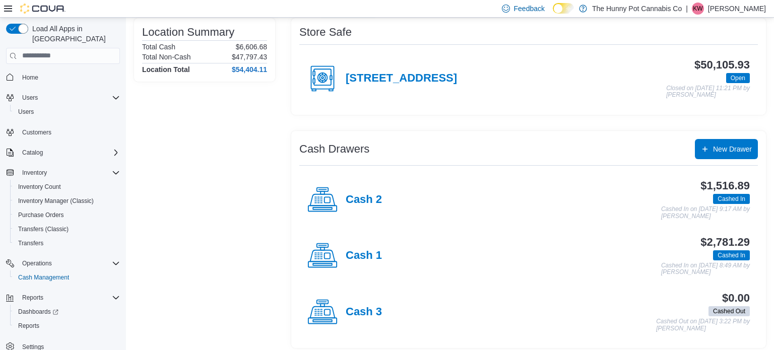
scroll to position [84, 0]
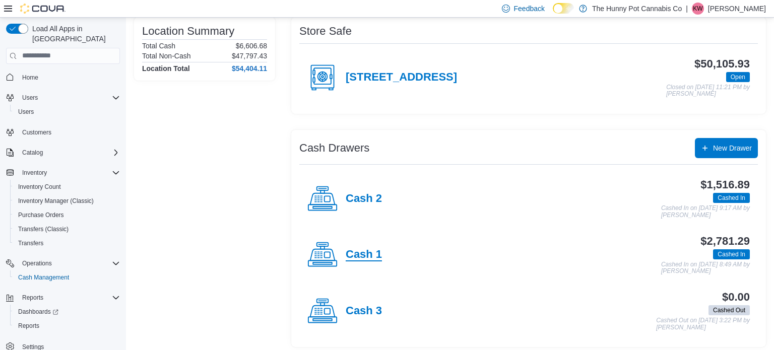
click at [368, 256] on h4 "Cash 1" at bounding box center [364, 255] width 36 height 13
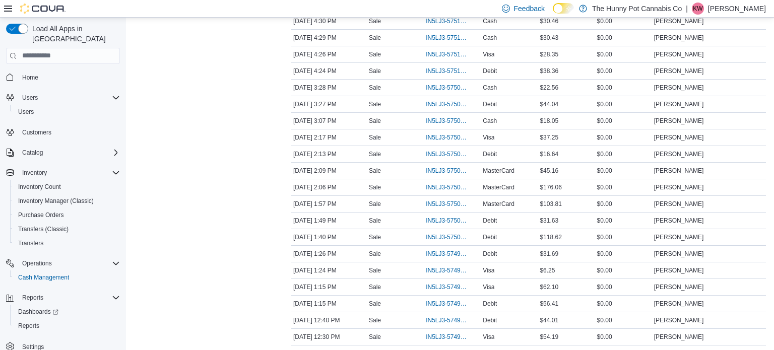
scroll to position [246, 0]
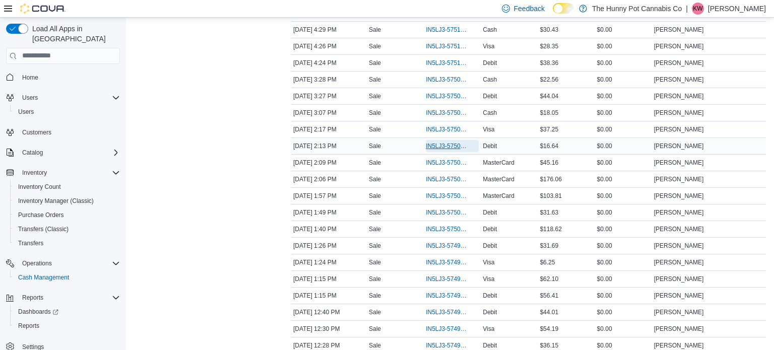
click at [439, 140] on span "IN5LJ3-5750244" at bounding box center [452, 146] width 53 height 12
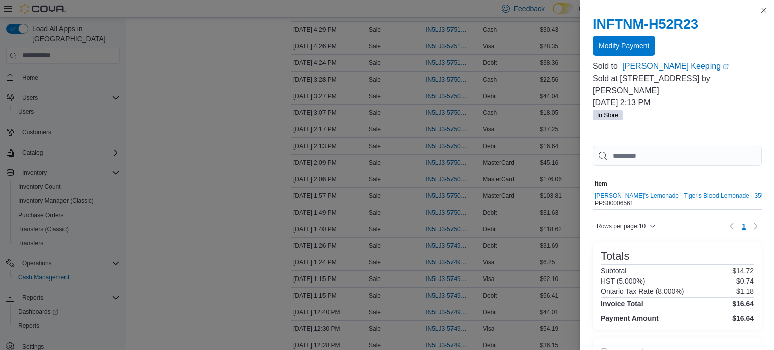
click at [648, 40] on span "Modify Payment" at bounding box center [624, 46] width 50 height 20
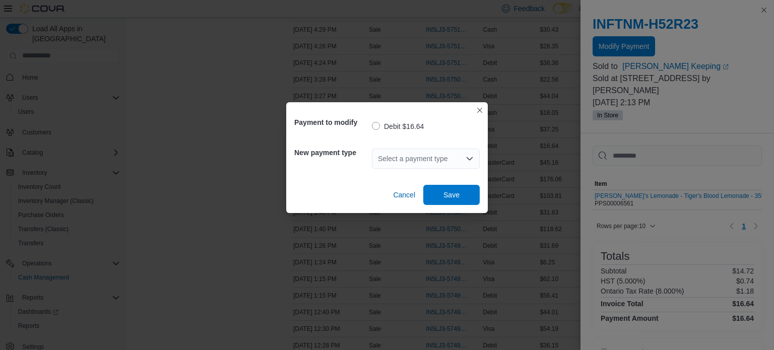
click at [457, 147] on div "Select a payment type" at bounding box center [426, 159] width 108 height 32
click at [449, 155] on div "Select a payment type" at bounding box center [426, 159] width 108 height 20
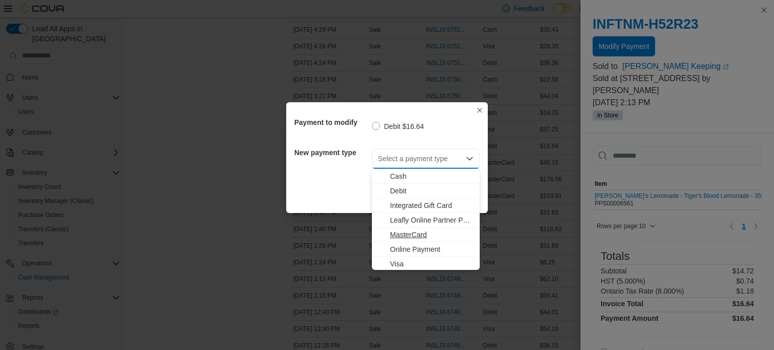
click at [405, 241] on button "MasterCard" at bounding box center [426, 235] width 108 height 15
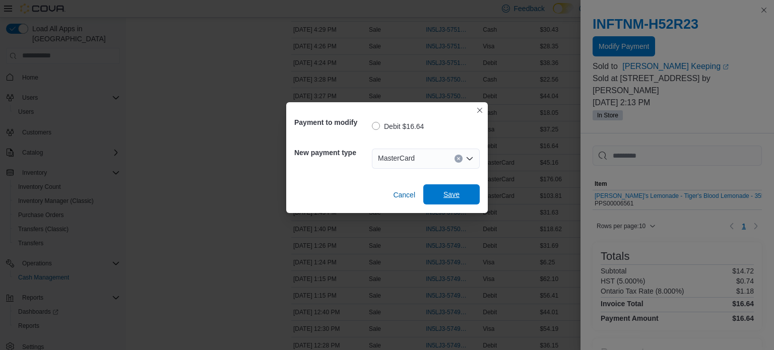
click at [466, 200] on span "Save" at bounding box center [452, 195] width 44 height 20
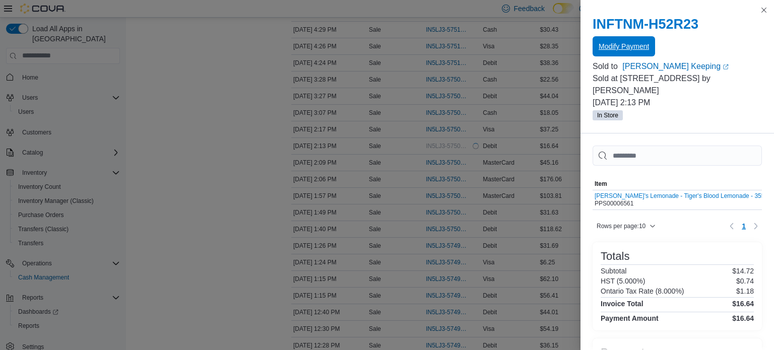
scroll to position [0, 0]
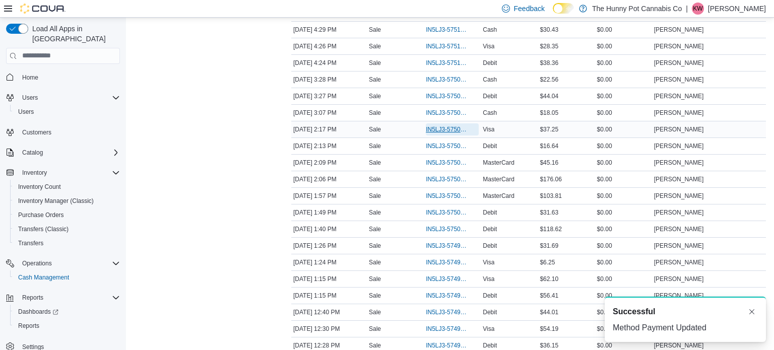
click at [433, 131] on span "IN5LJ3-5750272" at bounding box center [447, 130] width 43 height 8
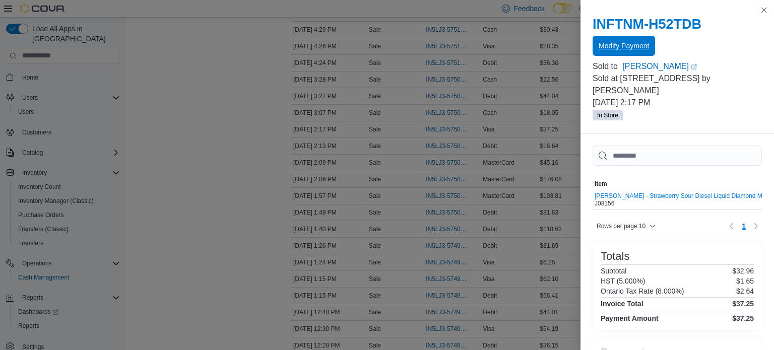
click at [633, 40] on span "Modify Payment" at bounding box center [624, 46] width 50 height 20
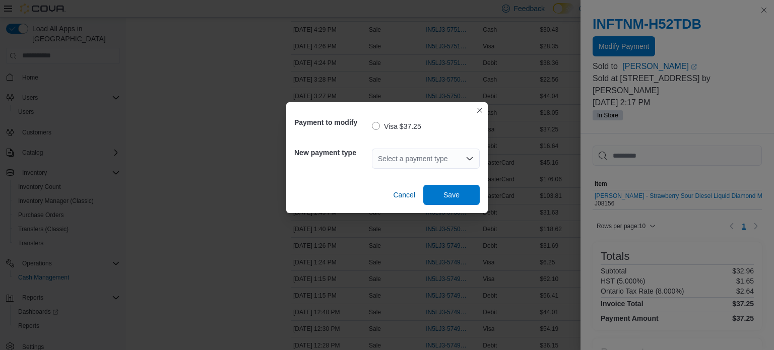
click at [419, 155] on div "Select a payment type" at bounding box center [426, 159] width 108 height 20
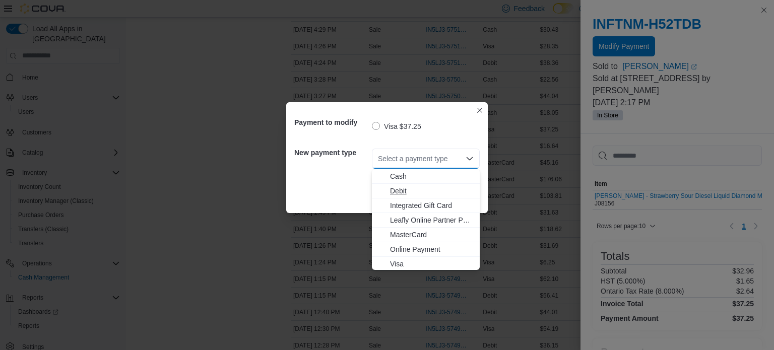
click at [412, 194] on span "Debit" at bounding box center [432, 191] width 84 height 10
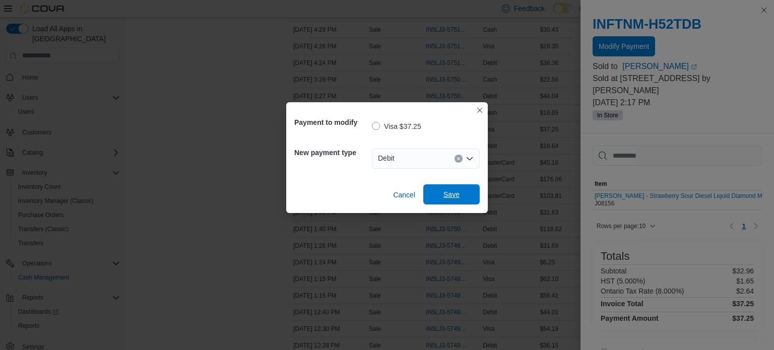
click at [460, 197] on span "Save" at bounding box center [452, 195] width 44 height 20
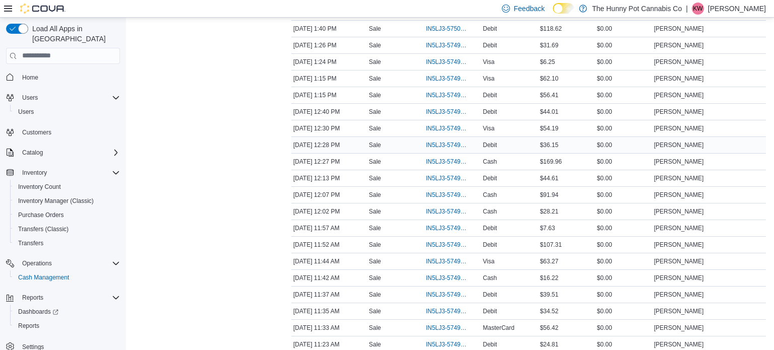
scroll to position [447, 0]
click at [456, 245] on span "IN5LJ3-5749293" at bounding box center [447, 244] width 43 height 8
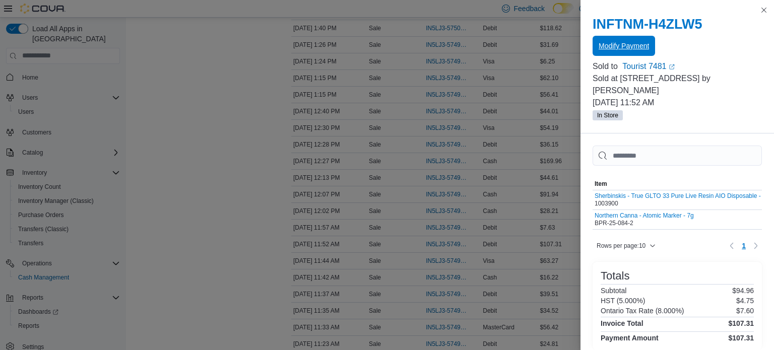
click at [627, 49] on span "Modify Payment" at bounding box center [624, 46] width 50 height 10
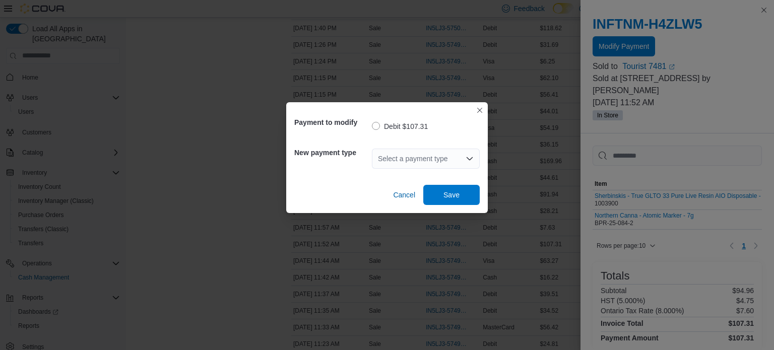
click at [392, 164] on div "Select a payment type" at bounding box center [426, 159] width 108 height 20
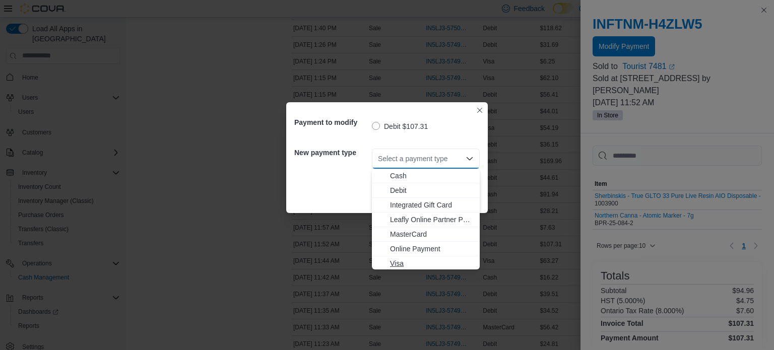
click at [423, 264] on span "Visa" at bounding box center [432, 264] width 84 height 10
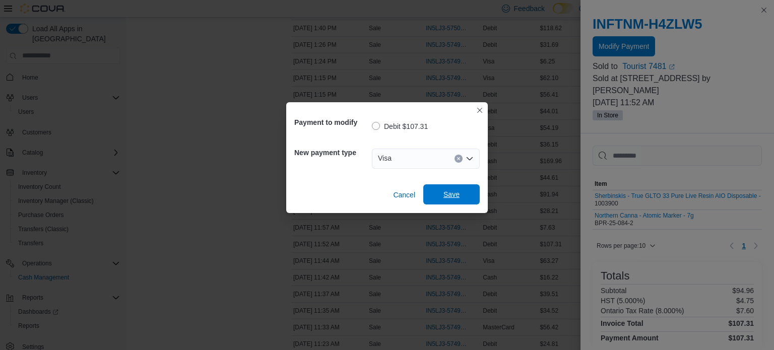
click at [450, 204] on span "Save" at bounding box center [452, 195] width 44 height 20
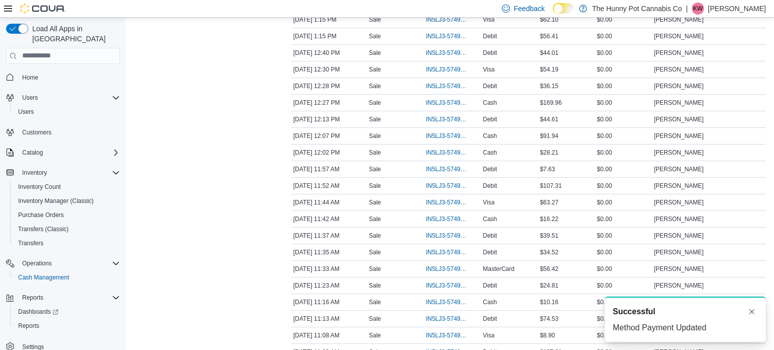
scroll to position [508, 0]
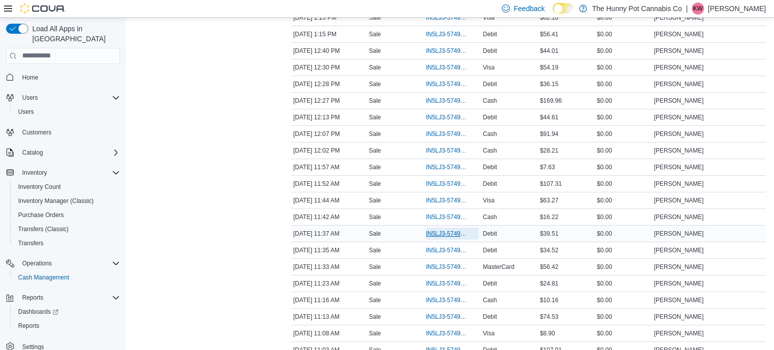
click at [446, 230] on span "IN5LJ3-5749204" at bounding box center [447, 234] width 43 height 8
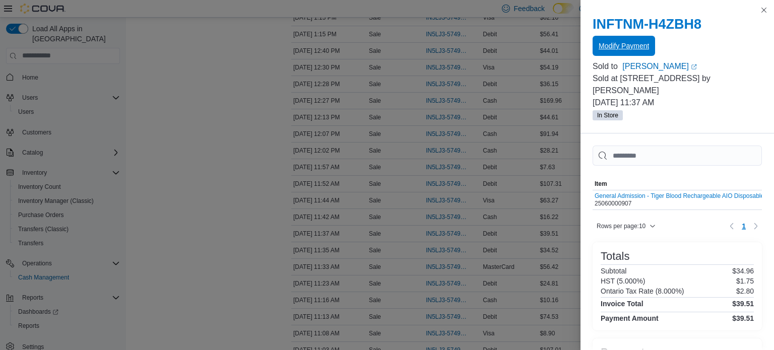
click at [637, 38] on span "Modify Payment" at bounding box center [624, 46] width 50 height 20
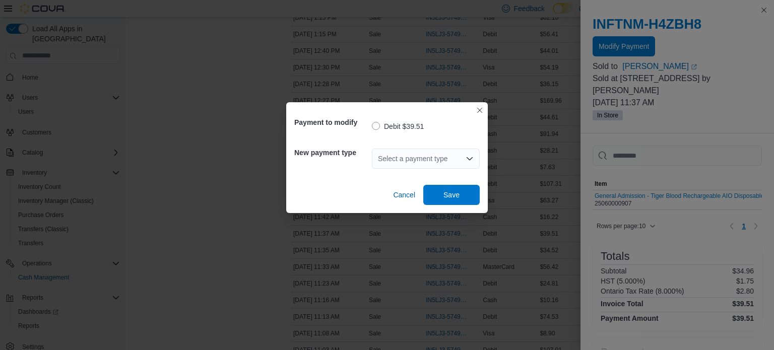
click at [423, 161] on div "Select a payment type" at bounding box center [426, 159] width 108 height 20
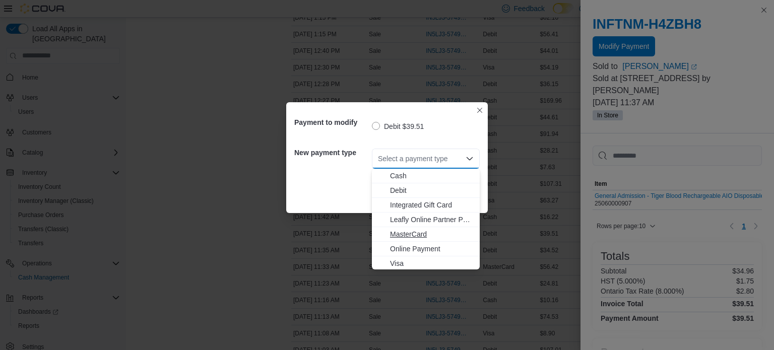
click at [418, 238] on span "MasterCard" at bounding box center [432, 234] width 84 height 10
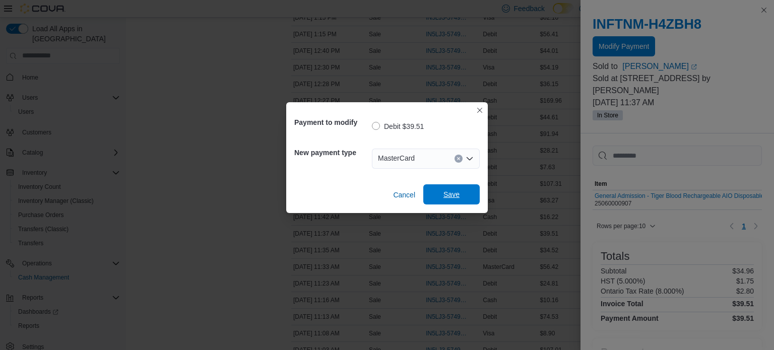
click at [449, 191] on span "Save" at bounding box center [452, 195] width 16 height 10
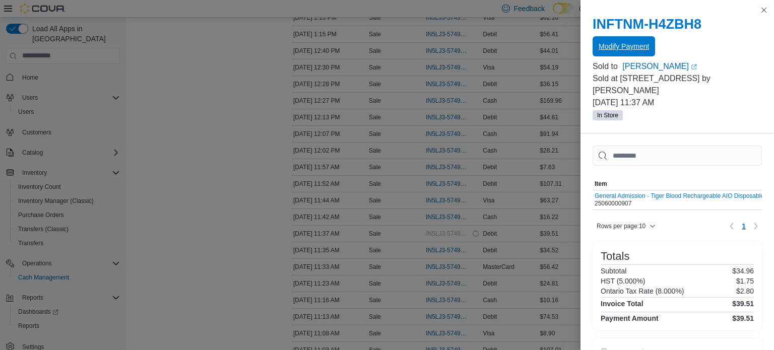
scroll to position [0, 0]
click at [763, 11] on button "Close this dialog" at bounding box center [764, 10] width 12 height 12
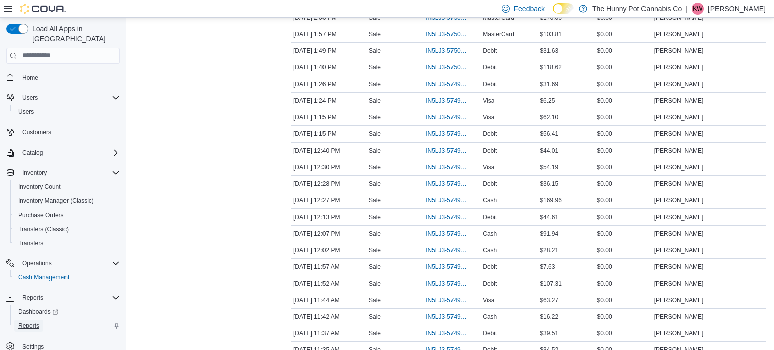
click at [30, 322] on span "Reports" at bounding box center [28, 326] width 21 height 8
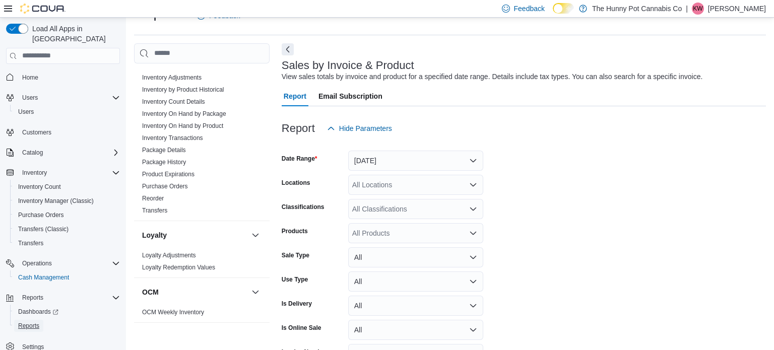
scroll to position [198, 0]
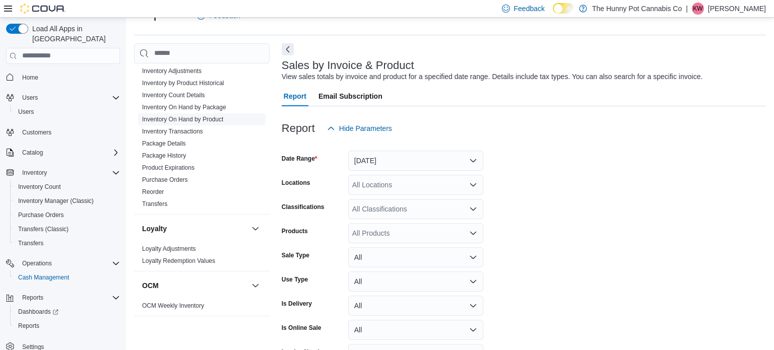
click at [195, 118] on link "Inventory On Hand by Product" at bounding box center [182, 119] width 81 height 7
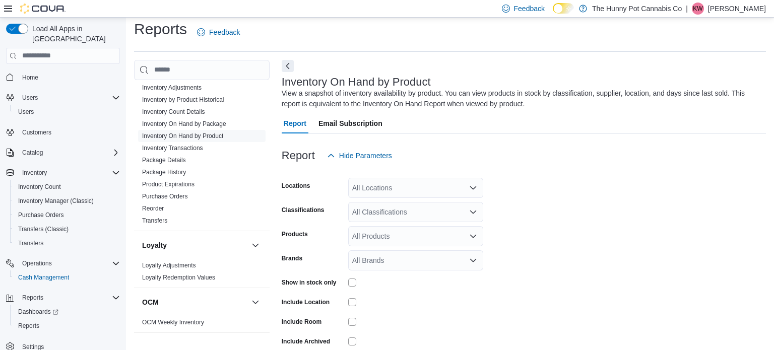
scroll to position [34, 0]
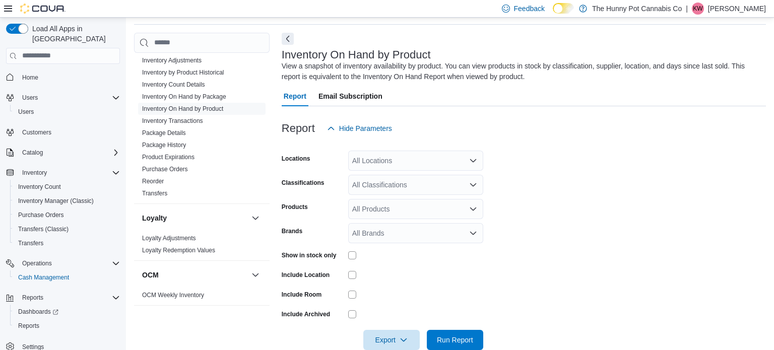
click at [413, 157] on div "All Locations" at bounding box center [415, 161] width 135 height 20
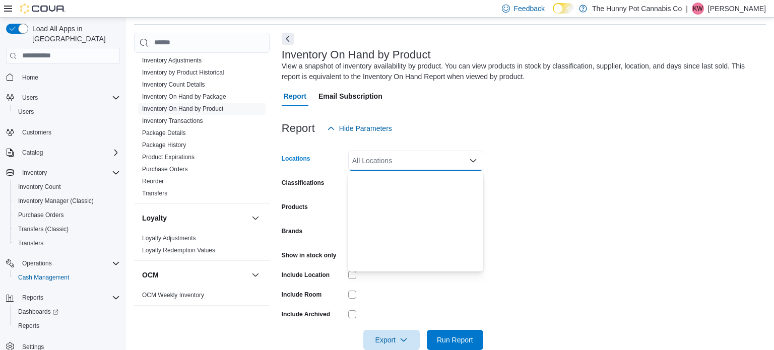
scroll to position [528, 0]
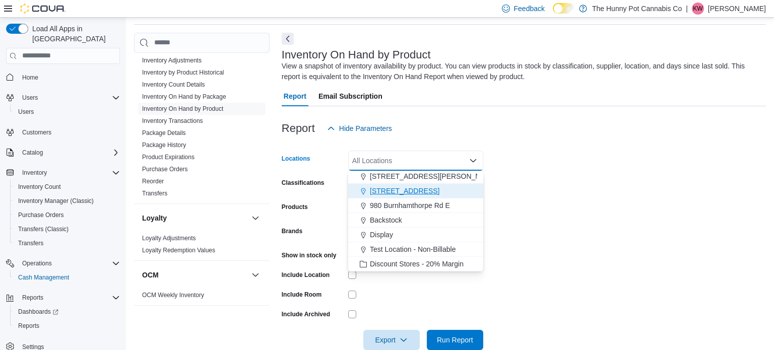
click at [389, 191] on span "[STREET_ADDRESS]" at bounding box center [405, 191] width 70 height 10
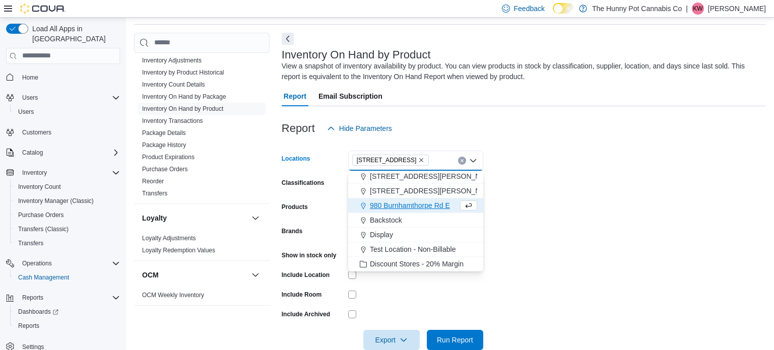
scroll to position [513, 0]
click at [638, 196] on form "Locations [STREET_ADDRESS] Selected. [STREET_ADDRESS]. Press Backspace to delet…" at bounding box center [524, 245] width 484 height 212
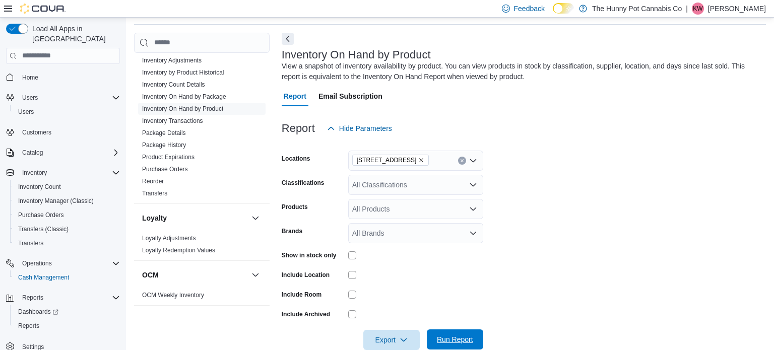
click at [465, 338] on span "Run Report" at bounding box center [455, 340] width 36 height 10
click at [400, 338] on icon "button" at bounding box center [404, 340] width 8 height 8
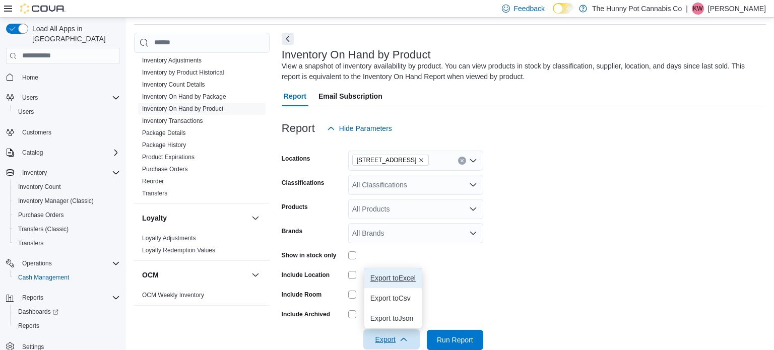
click at [391, 275] on span "Export to Excel" at bounding box center [393, 278] width 45 height 8
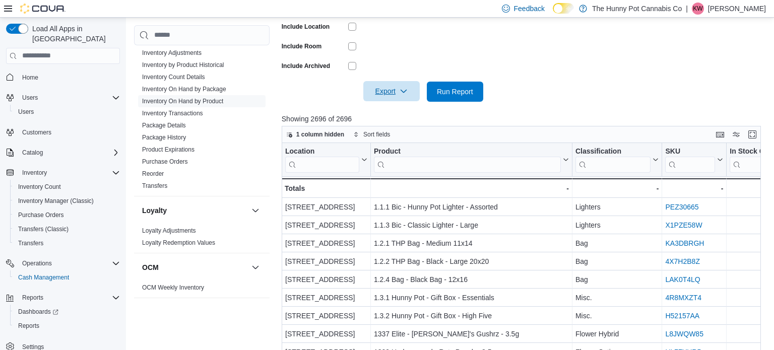
scroll to position [284, 0]
click at [391, 90] on span "Export" at bounding box center [392, 90] width 44 height 20
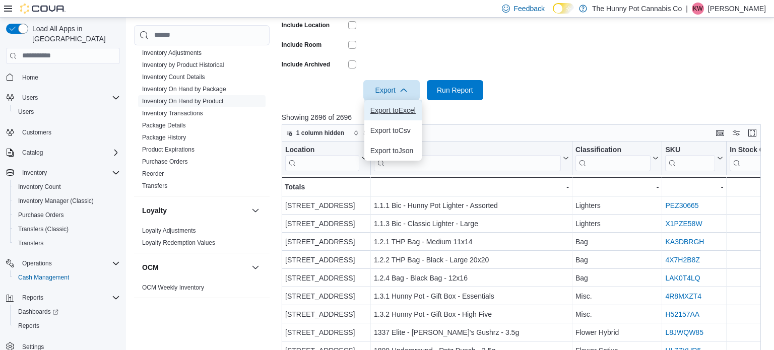
click at [389, 112] on span "Export to Excel" at bounding box center [393, 110] width 45 height 8
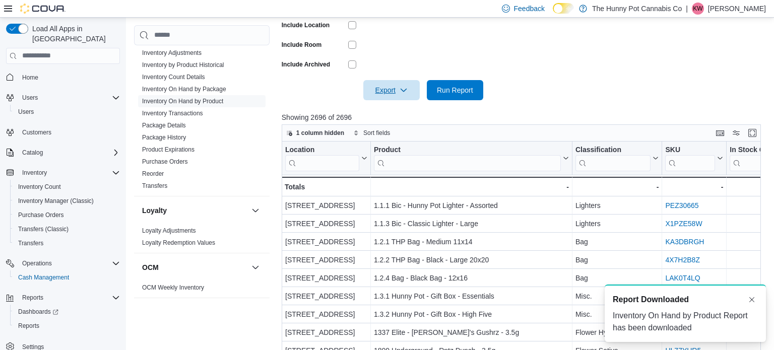
scroll to position [0, 0]
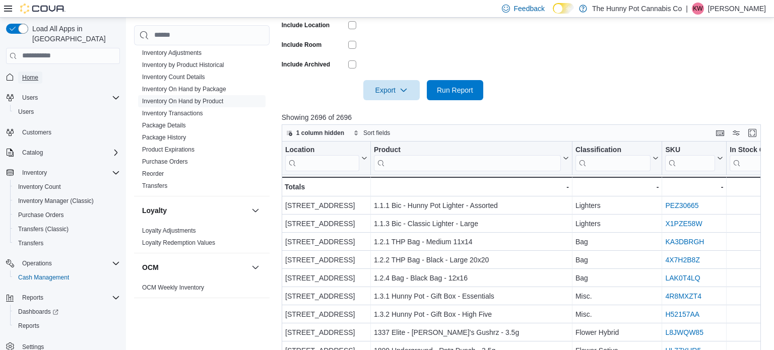
click at [30, 74] on span "Home" at bounding box center [30, 78] width 16 height 8
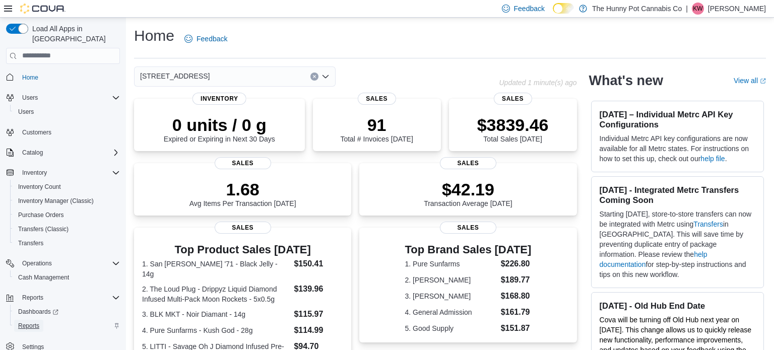
click at [29, 322] on span "Reports" at bounding box center [28, 326] width 21 height 8
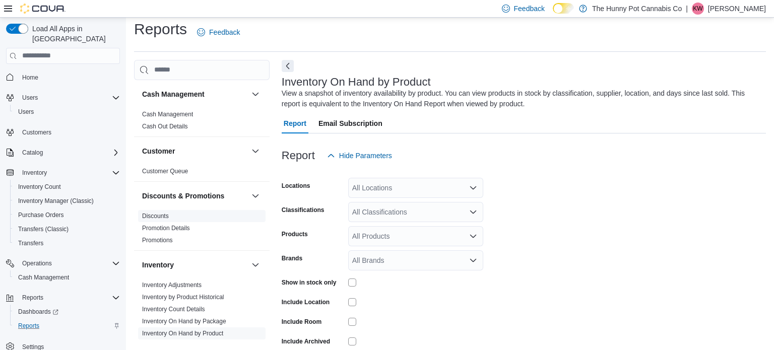
scroll to position [34, 0]
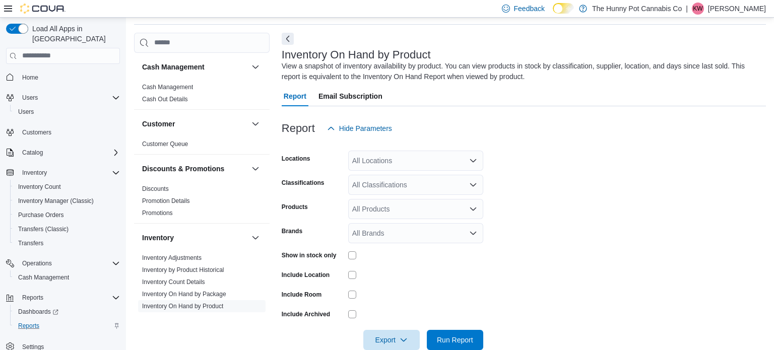
click at [376, 158] on div "All Locations" at bounding box center [415, 161] width 135 height 20
type input "***"
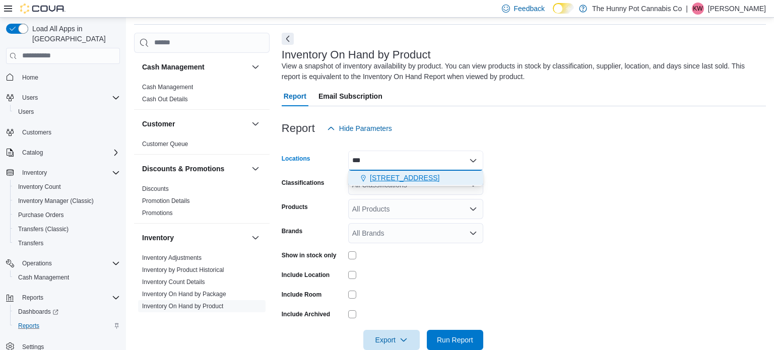
click at [394, 174] on span "[STREET_ADDRESS]" at bounding box center [405, 178] width 70 height 10
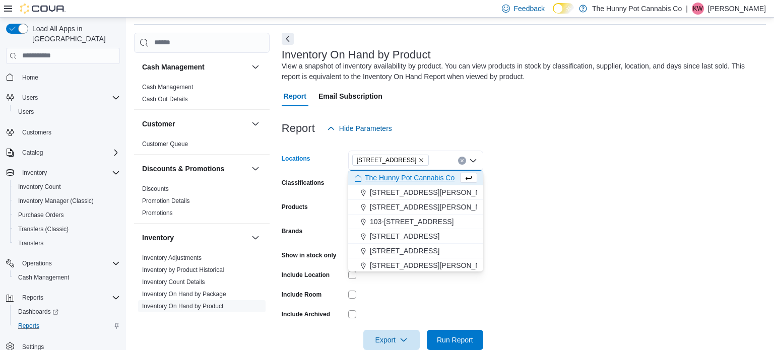
click at [534, 184] on form "Locations [STREET_ADDRESS] Selected. [STREET_ADDRESS]. Press Backspace to delet…" at bounding box center [524, 245] width 484 height 212
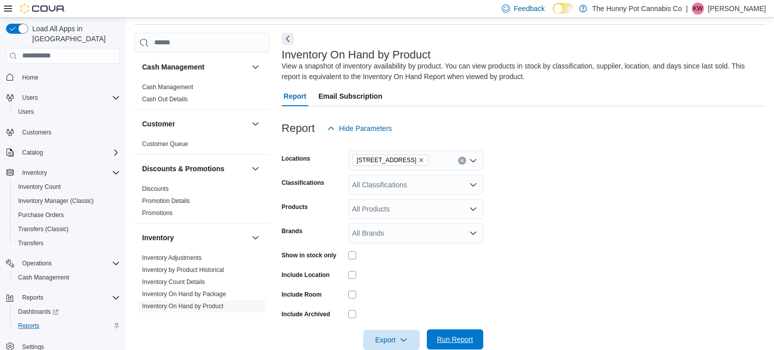
click at [460, 335] on span "Run Report" at bounding box center [455, 340] width 44 height 20
click at [402, 331] on span "Export" at bounding box center [392, 340] width 44 height 20
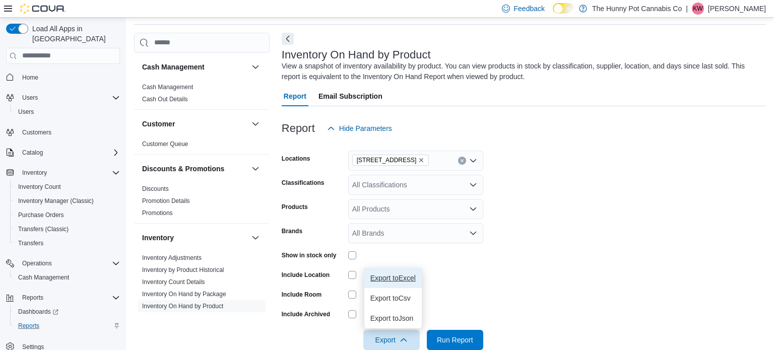
click at [398, 279] on span "Export to Excel" at bounding box center [393, 278] width 45 height 8
click at [47, 274] on span "Cash Management" at bounding box center [43, 278] width 51 height 8
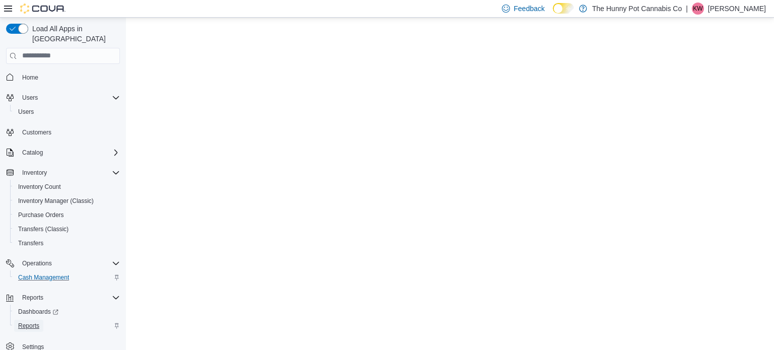
click at [24, 322] on span "Reports" at bounding box center [28, 326] width 21 height 8
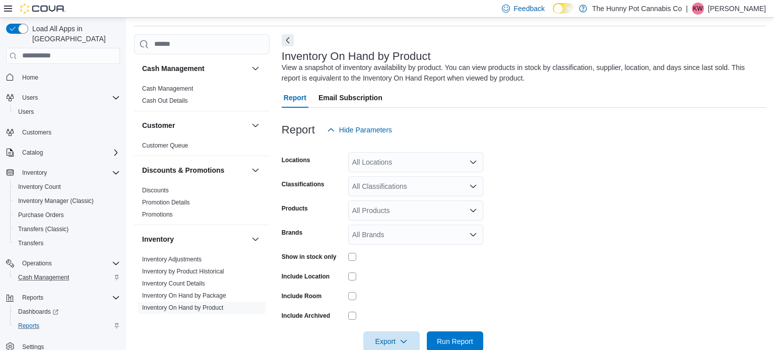
scroll to position [34, 0]
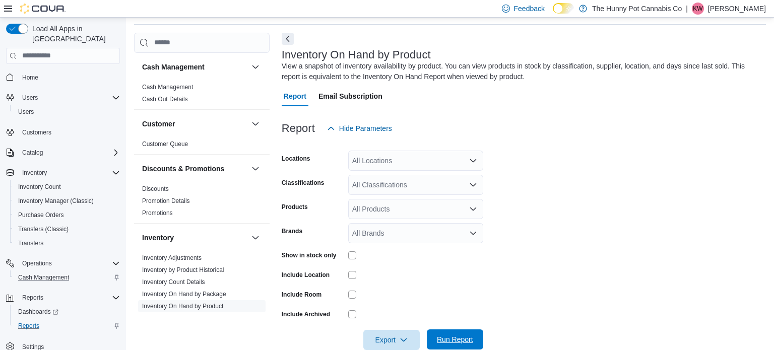
click at [464, 339] on span "Run Report" at bounding box center [455, 340] width 36 height 10
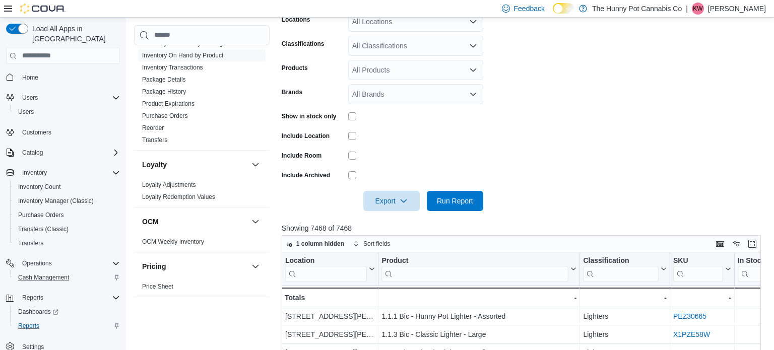
scroll to position [246, 0]
click at [25, 322] on span "Reports" at bounding box center [28, 326] width 21 height 8
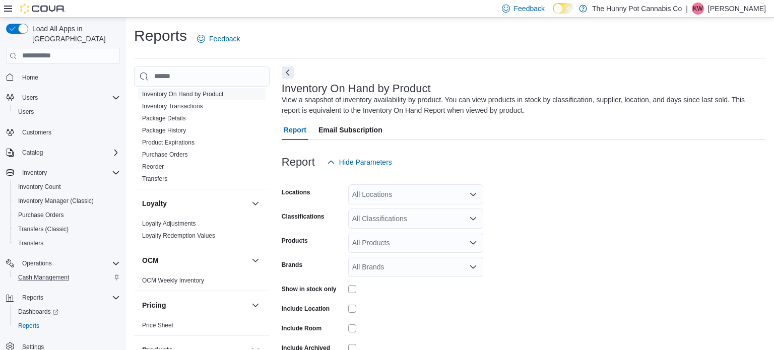
click at [370, 194] on div "All Locations" at bounding box center [415, 195] width 135 height 20
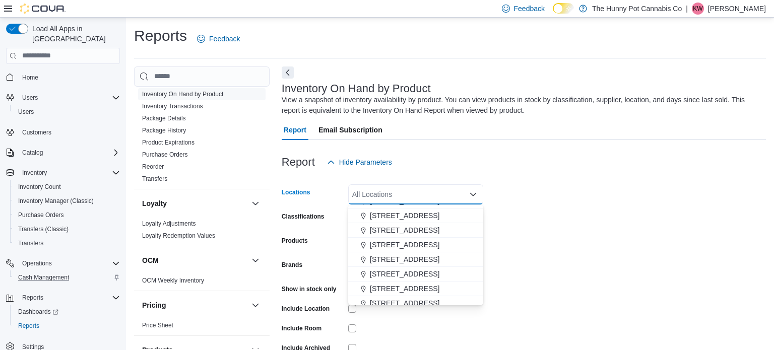
scroll to position [508, 0]
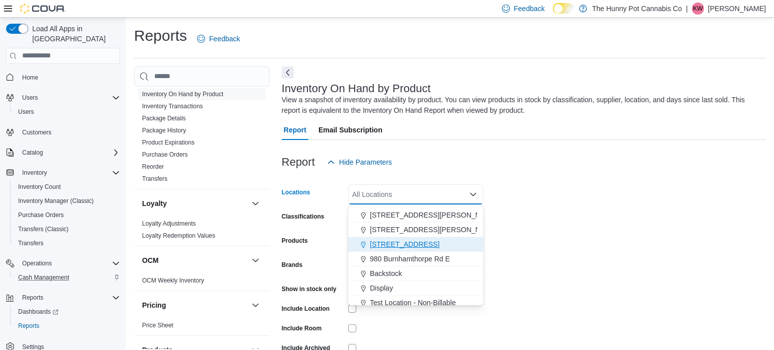
click at [391, 242] on span "[STREET_ADDRESS]" at bounding box center [405, 244] width 70 height 10
click at [512, 222] on form "Locations [STREET_ADDRESS] Selected. [STREET_ADDRESS]. Press Backspace to delet…" at bounding box center [524, 278] width 484 height 212
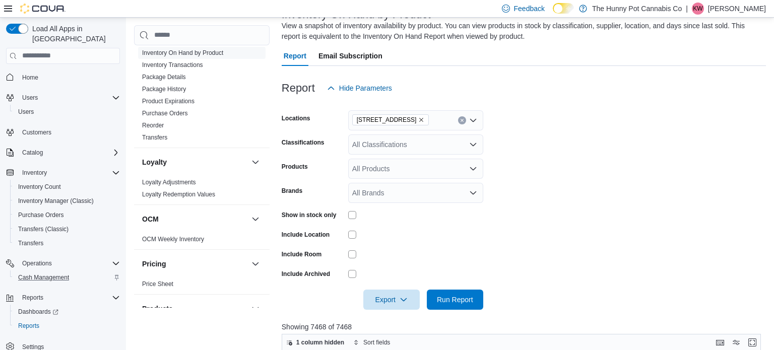
scroll to position [85, 0]
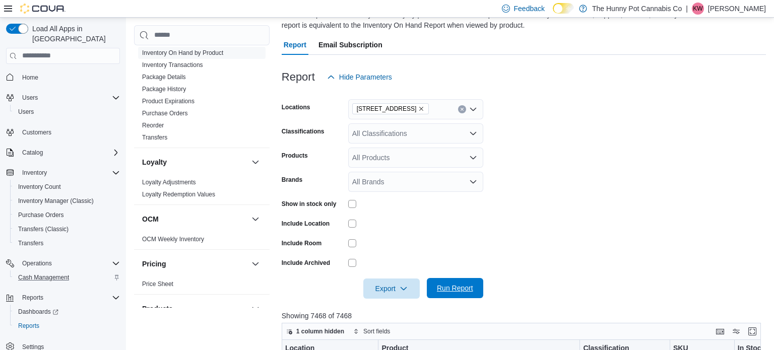
click at [457, 282] on span "Run Report" at bounding box center [455, 288] width 44 height 20
click at [379, 293] on span "Export" at bounding box center [392, 288] width 44 height 20
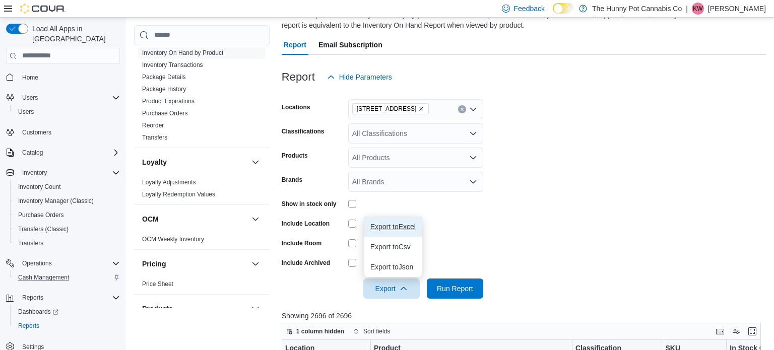
click at [391, 230] on span "Export to Excel" at bounding box center [393, 227] width 45 height 8
click at [37, 274] on span "Cash Management" at bounding box center [43, 278] width 51 height 8
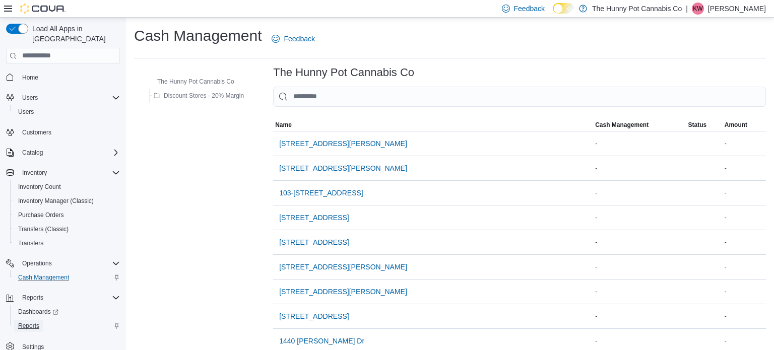
click at [23, 322] on span "Reports" at bounding box center [28, 326] width 21 height 8
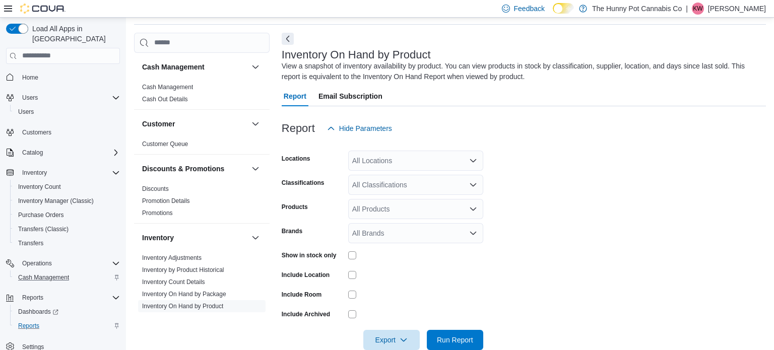
scroll to position [53, 0]
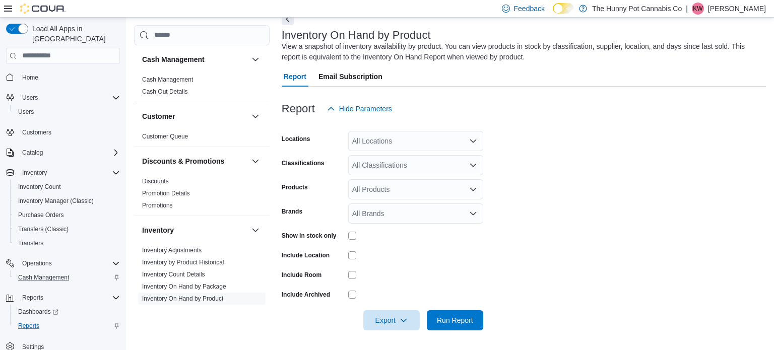
click at [410, 138] on div "All Locations" at bounding box center [415, 141] width 135 height 20
type input "***"
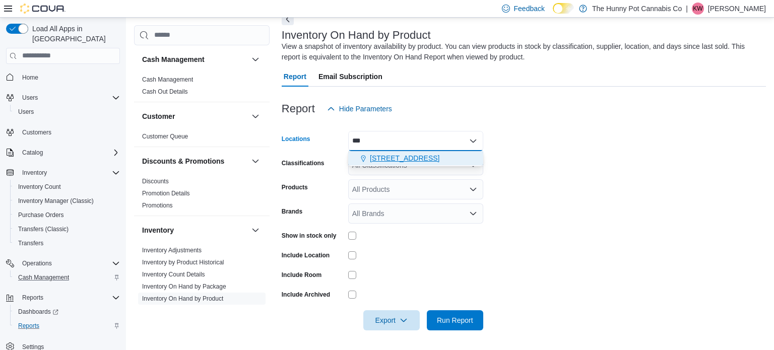
click at [423, 155] on span "[STREET_ADDRESS]" at bounding box center [405, 158] width 70 height 10
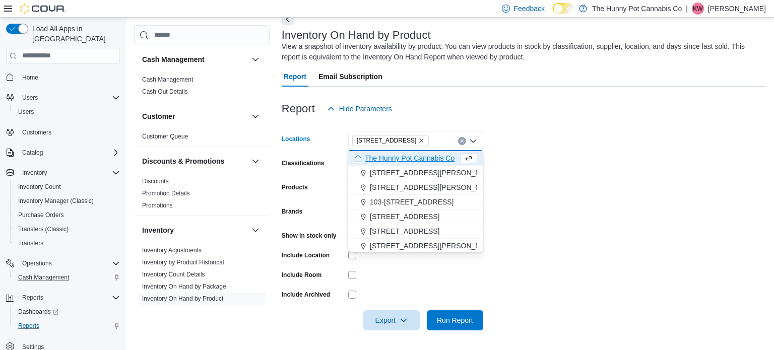
click at [527, 177] on form "Locations [STREET_ADDRESS] Selected. [STREET_ADDRESS]. Press Backspace to delet…" at bounding box center [524, 225] width 484 height 212
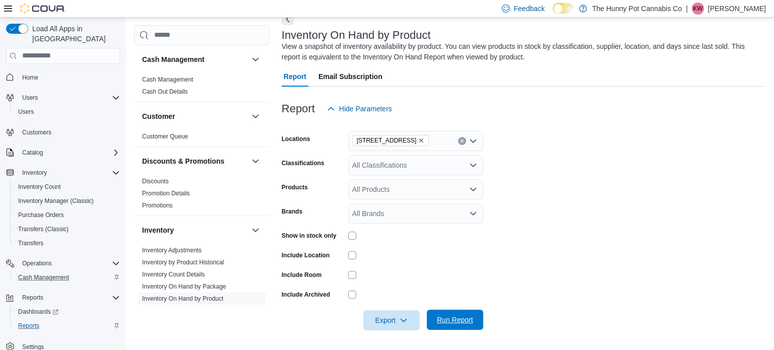
click at [463, 321] on span "Run Report" at bounding box center [455, 320] width 36 height 10
click at [379, 317] on span "Export" at bounding box center [392, 320] width 44 height 20
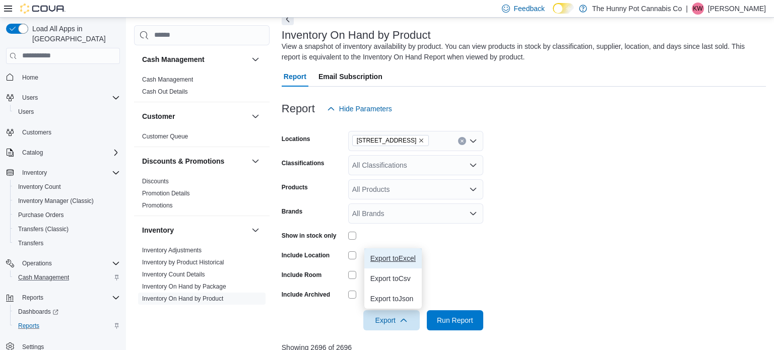
click at [387, 259] on span "Export to Excel" at bounding box center [393, 259] width 45 height 8
click at [32, 294] on span "Reports" at bounding box center [32, 298] width 21 height 8
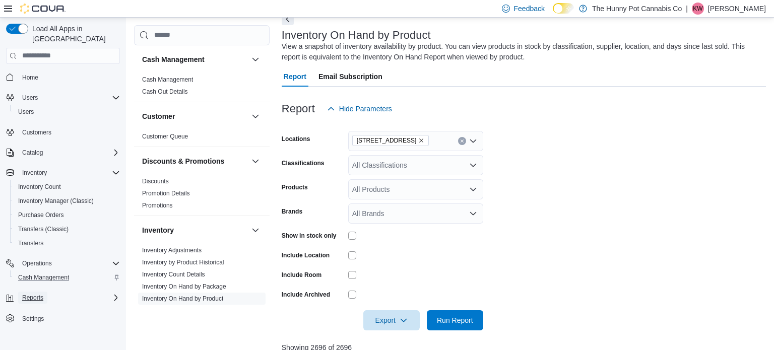
click at [34, 294] on span "Reports" at bounding box center [32, 298] width 21 height 8
click at [29, 322] on span "Reports" at bounding box center [28, 326] width 21 height 8
click at [32, 74] on span "Home" at bounding box center [30, 78] width 16 height 8
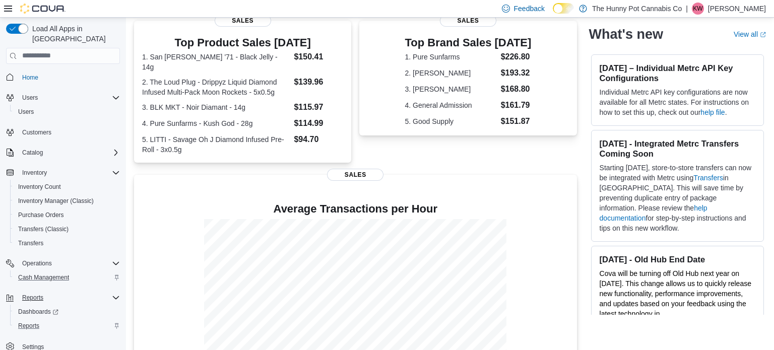
scroll to position [209, 0]
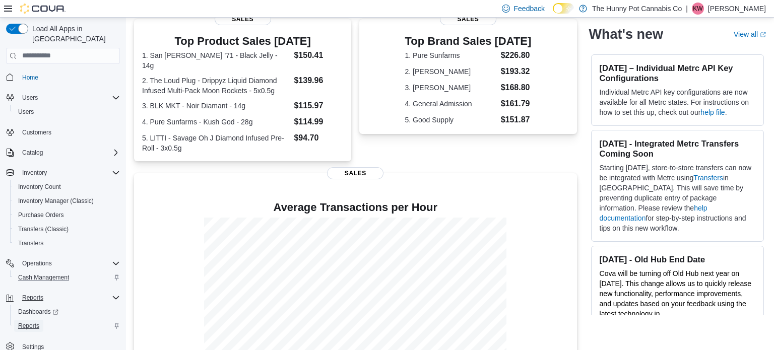
click at [32, 322] on span "Reports" at bounding box center [28, 326] width 21 height 8
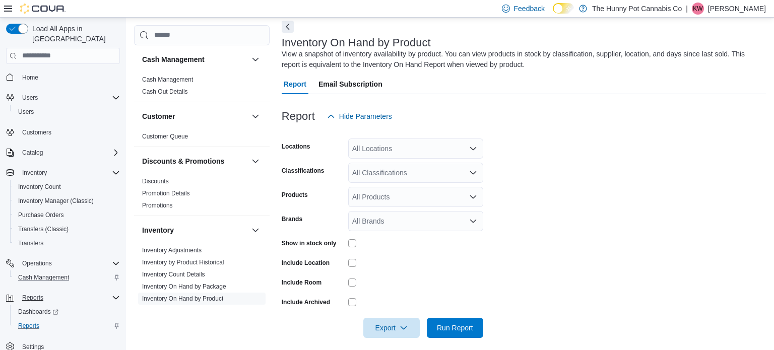
scroll to position [34, 0]
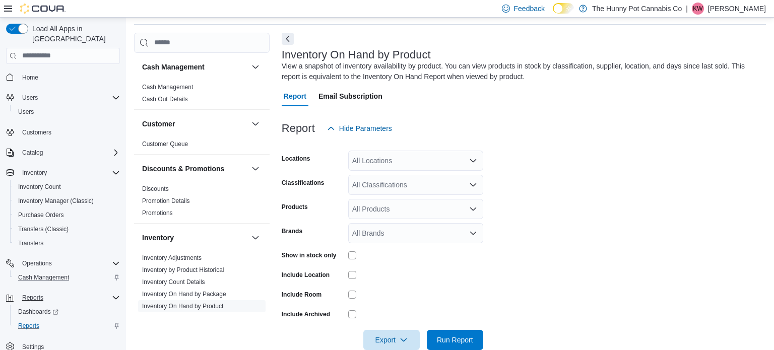
click at [383, 162] on div "All Locations" at bounding box center [415, 161] width 135 height 20
type input "***"
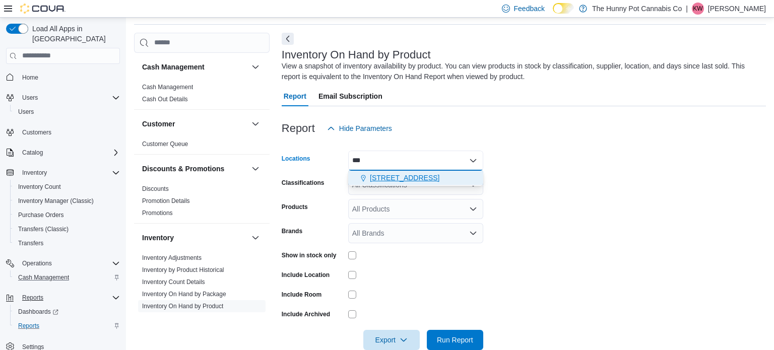
click at [414, 175] on span "[STREET_ADDRESS]" at bounding box center [405, 178] width 70 height 10
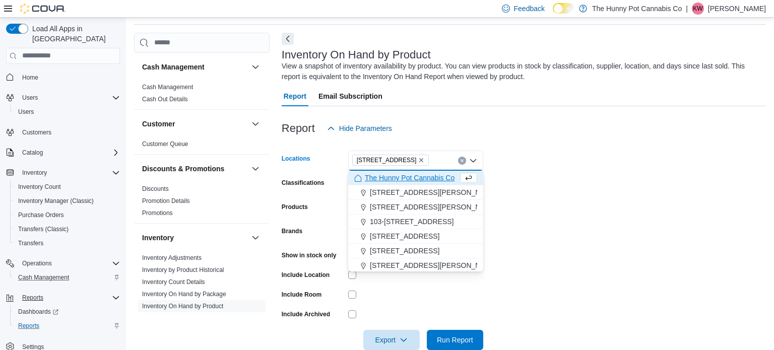
click at [547, 195] on form "Locations [STREET_ADDRESS] Selected. [STREET_ADDRESS]. Press Backspace to delet…" at bounding box center [524, 245] width 484 height 212
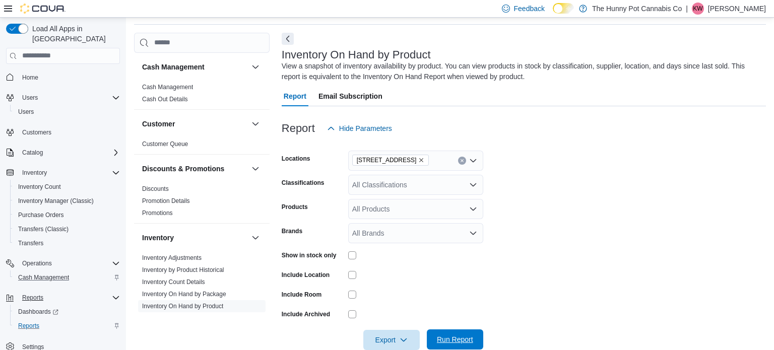
click at [463, 332] on span "Run Report" at bounding box center [455, 340] width 44 height 20
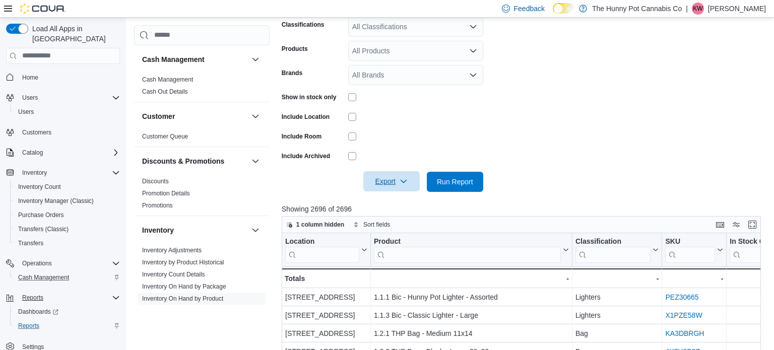
click at [390, 187] on span "Export" at bounding box center [392, 181] width 44 height 20
click at [394, 206] on button "Export to Excel" at bounding box center [393, 202] width 57 height 20
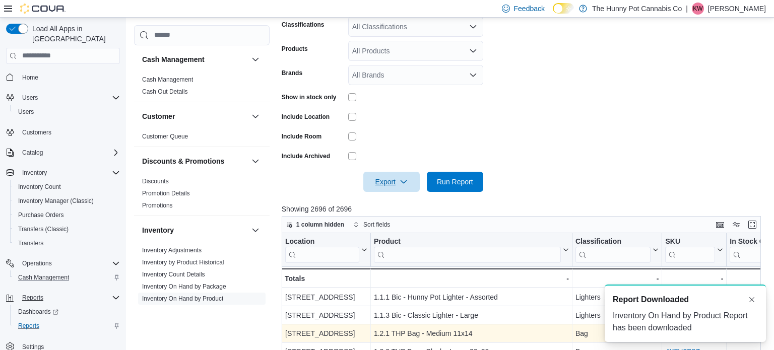
scroll to position [0, 0]
